Goal: Register for event/course

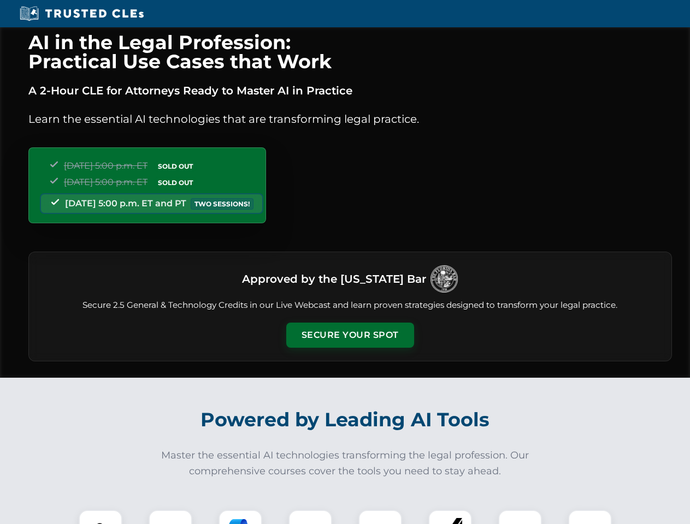
click at [350, 335] on button "Secure Your Spot" at bounding box center [350, 335] width 128 height 25
click at [100, 517] on img at bounding box center [101, 532] width 32 height 32
click at [170, 517] on div at bounding box center [171, 532] width 44 height 44
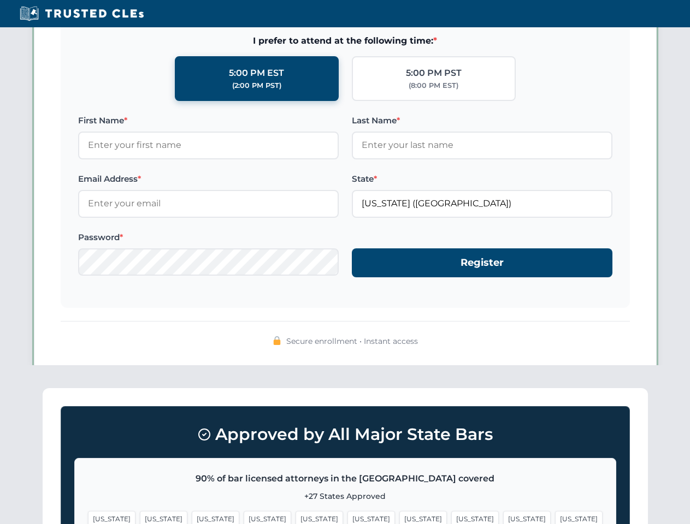
click at [503, 517] on span "[US_STATE]" at bounding box center [527, 519] width 48 height 16
